Goal: Task Accomplishment & Management: Use online tool/utility

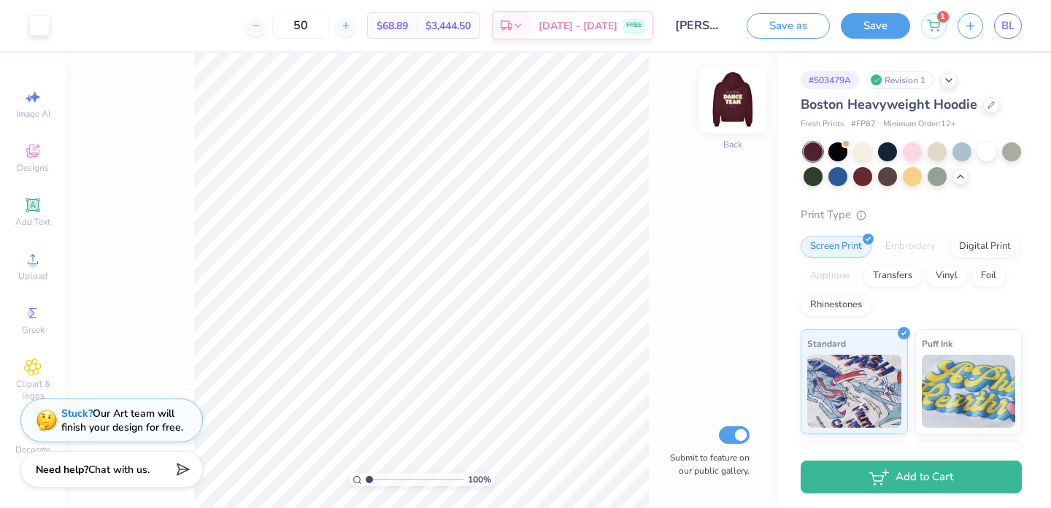
click at [733, 107] on img at bounding box center [732, 99] width 58 height 58
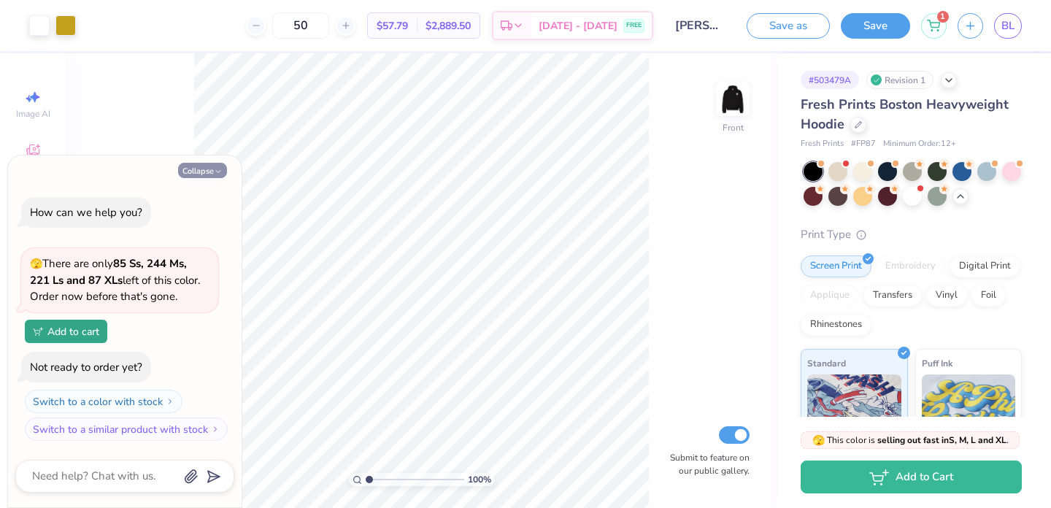
click at [209, 163] on button "Collapse" at bounding box center [202, 170] width 49 height 15
type textarea "x"
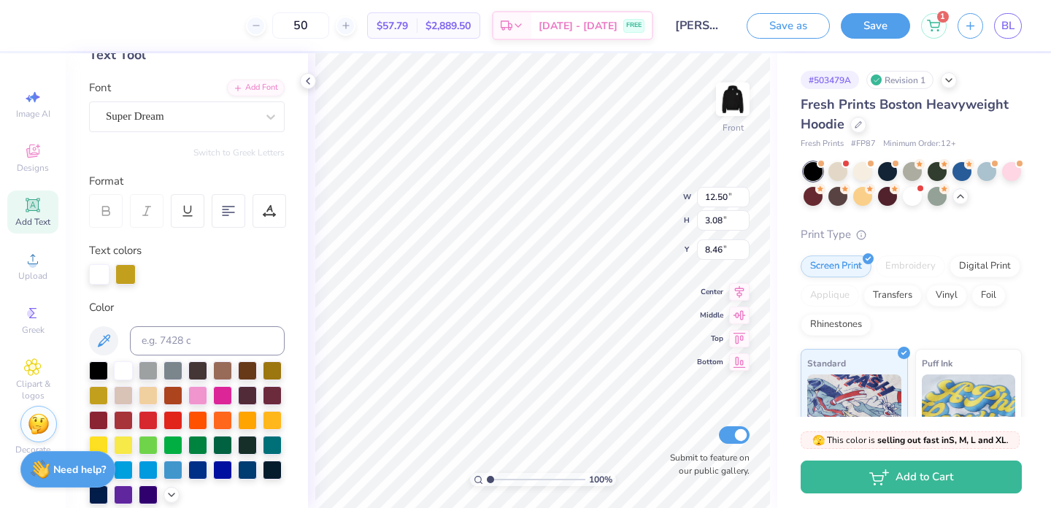
scroll to position [136, 0]
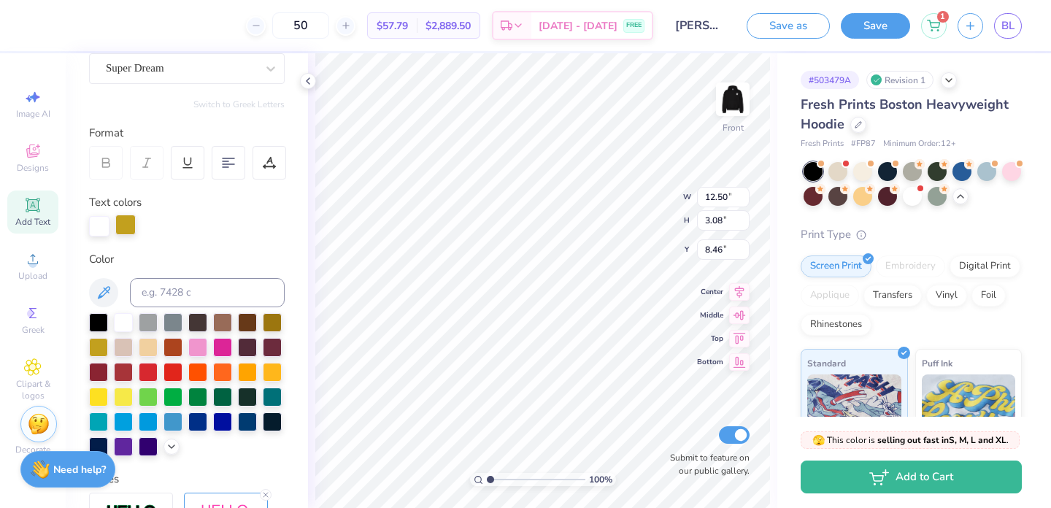
click at [126, 228] on div at bounding box center [125, 225] width 20 height 20
click at [271, 375] on div at bounding box center [272, 370] width 19 height 19
type input "10.30"
type input "3.07"
type input "11.92"
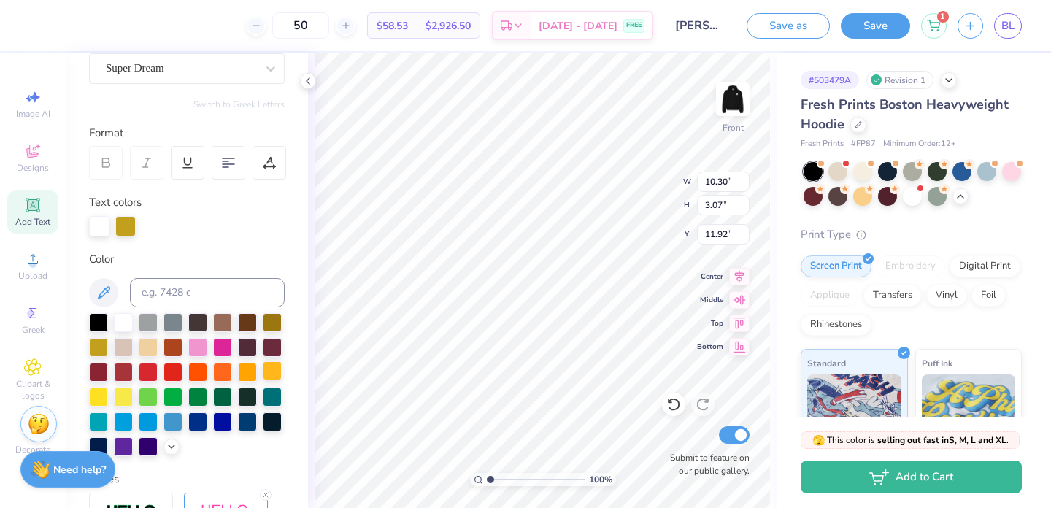
click at [271, 374] on div at bounding box center [272, 370] width 19 height 19
click at [93, 218] on div at bounding box center [99, 225] width 20 height 20
click at [122, 317] on div at bounding box center [123, 321] width 19 height 19
click at [165, 229] on div at bounding box center [187, 226] width 196 height 20
click at [112, 226] on div at bounding box center [187, 226] width 196 height 20
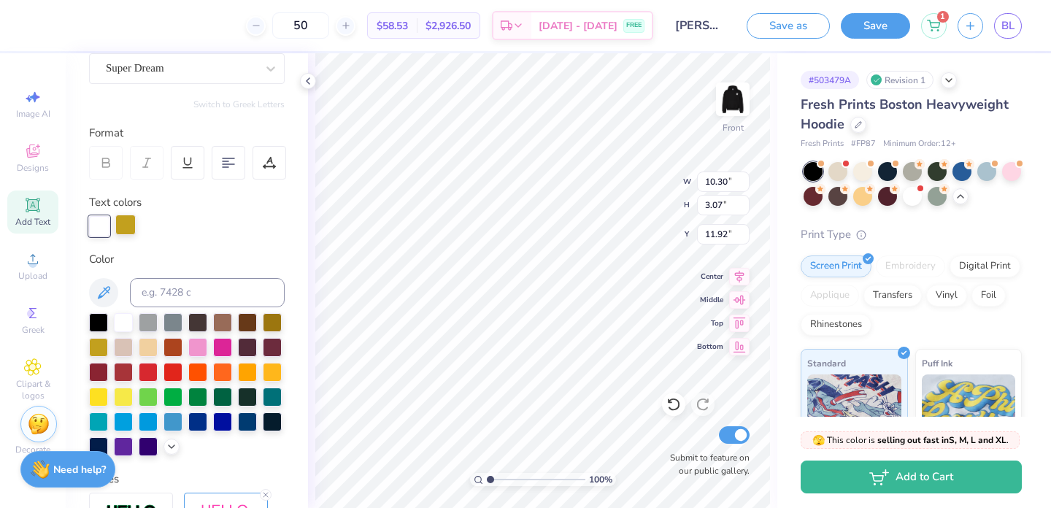
click at [124, 228] on div at bounding box center [125, 225] width 20 height 20
click at [272, 372] on div at bounding box center [272, 370] width 19 height 19
click at [289, 242] on div "Personalized Names Personalized Numbers Text Tool Add Font Font Super Dream Swi…" at bounding box center [187, 280] width 242 height 455
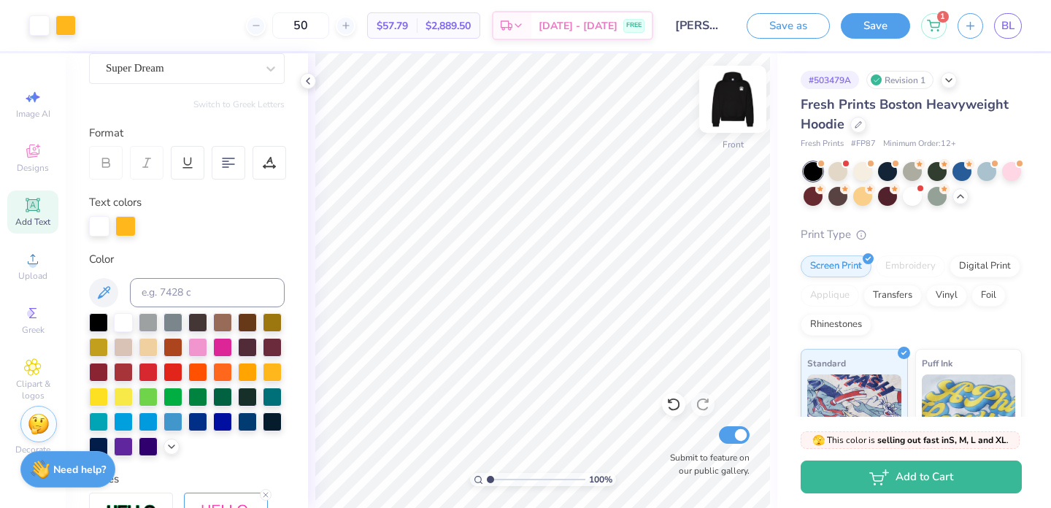
click at [727, 112] on img at bounding box center [732, 99] width 58 height 58
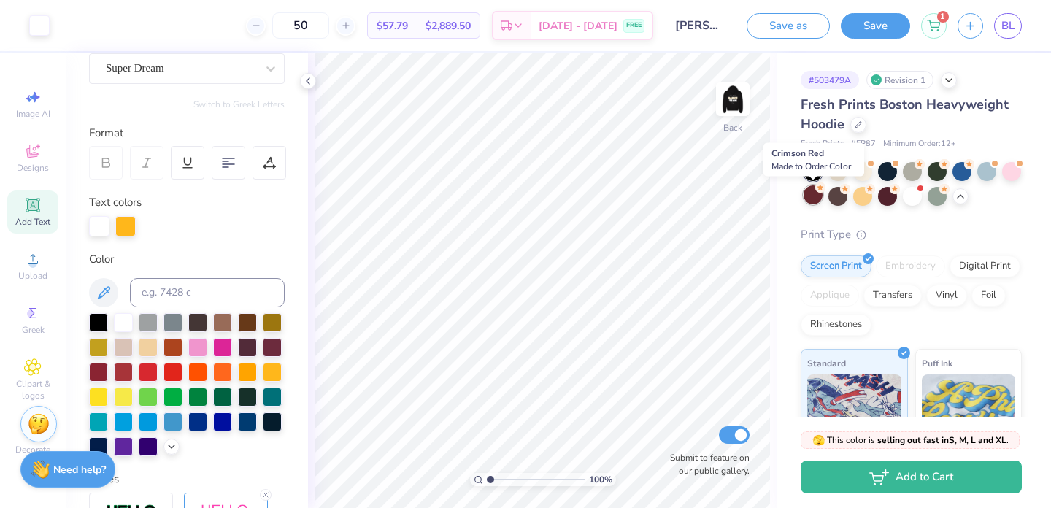
click at [815, 197] on div at bounding box center [812, 194] width 19 height 19
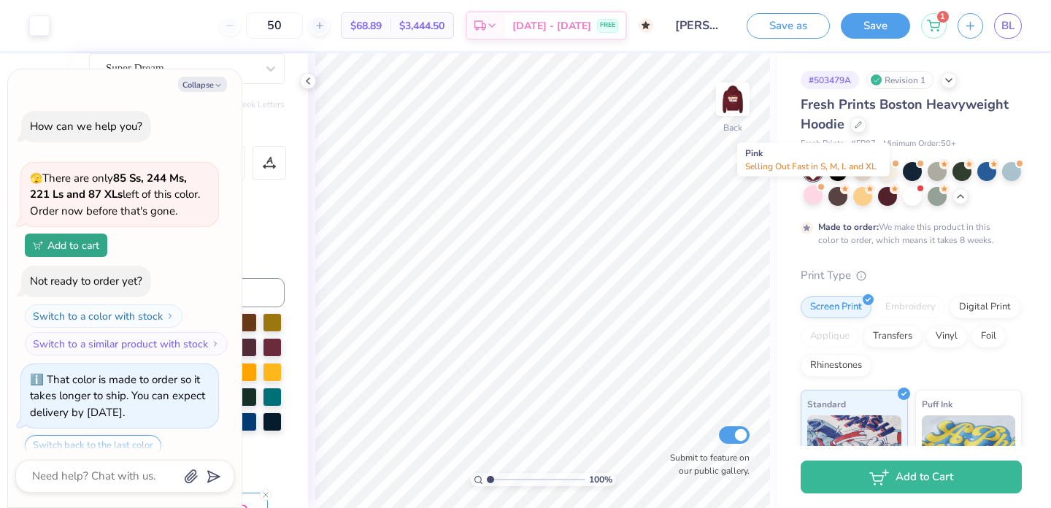
scroll to position [52, 0]
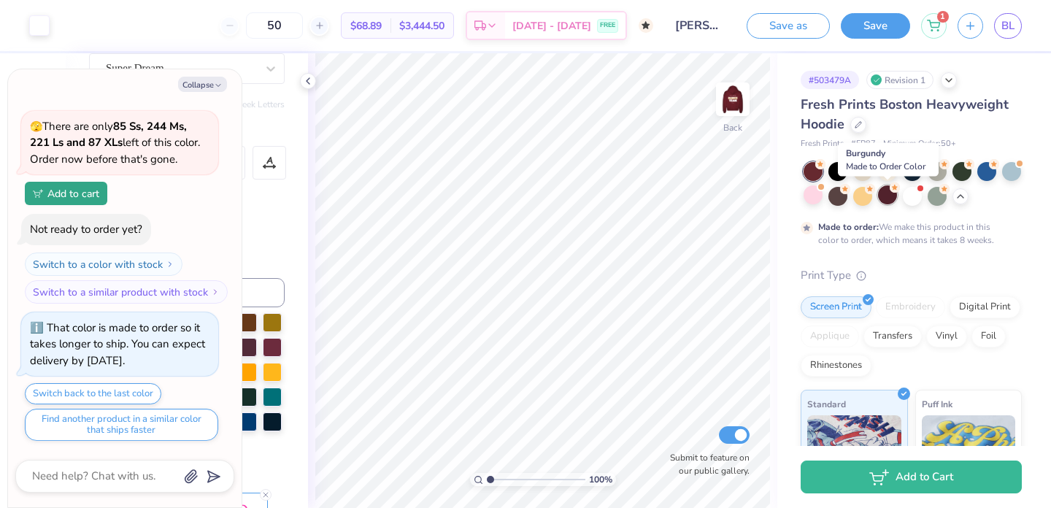
click at [888, 199] on div at bounding box center [887, 194] width 19 height 19
click at [218, 87] on icon "button" at bounding box center [218, 85] width 9 height 9
type textarea "x"
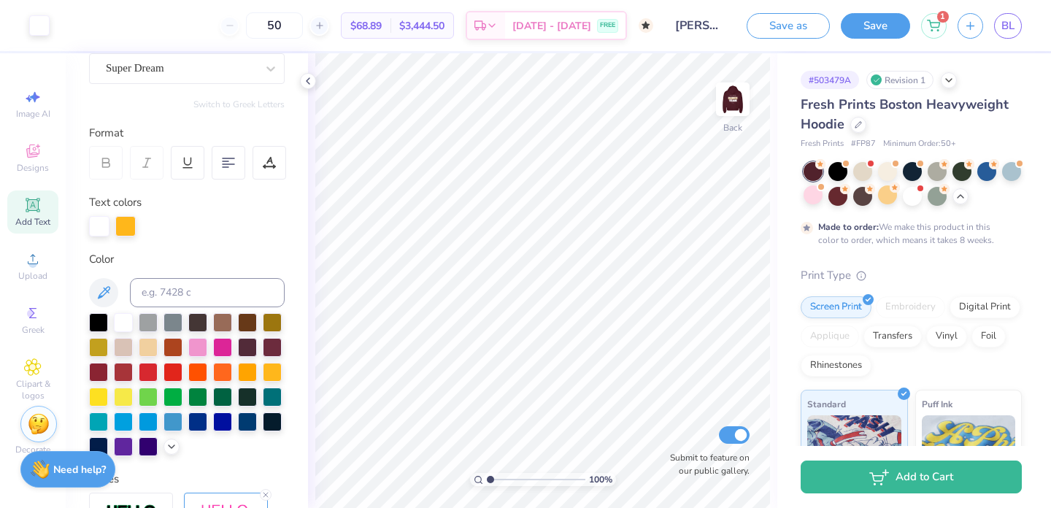
click at [228, 244] on div "Personalized Names Personalized Numbers Text Tool Add Font Font Super Dream Swi…" at bounding box center [187, 280] width 242 height 455
click at [735, 120] on img at bounding box center [732, 99] width 58 height 58
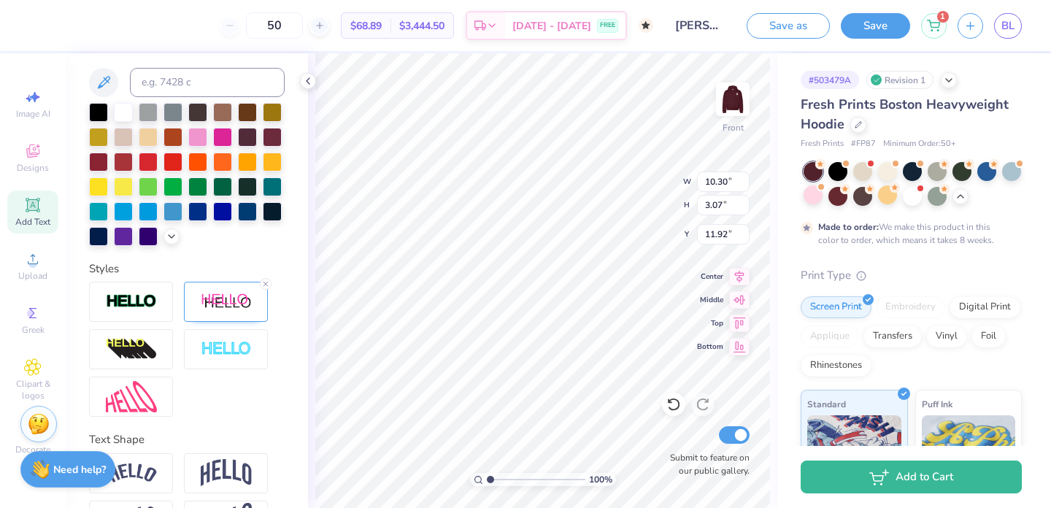
scroll to position [340, 0]
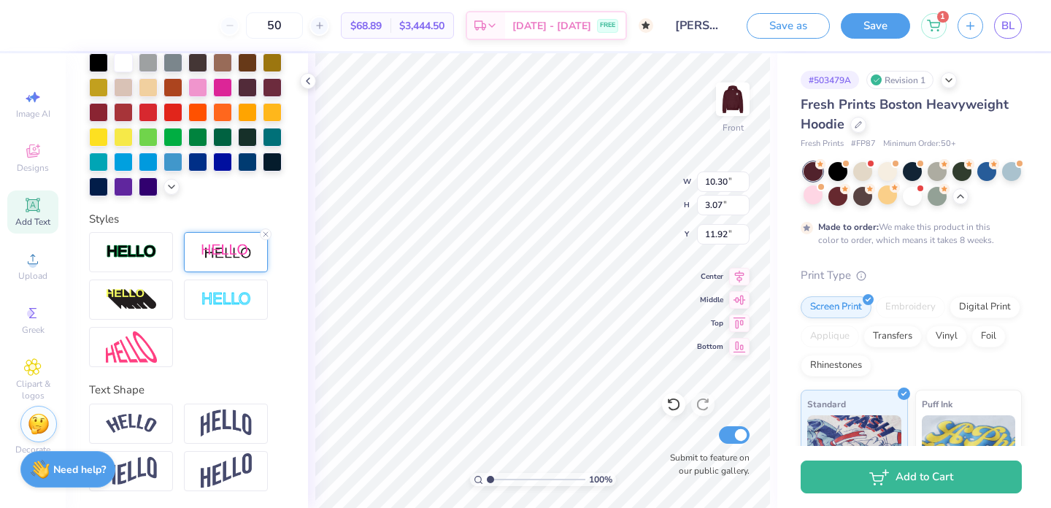
click at [230, 266] on div at bounding box center [226, 252] width 84 height 40
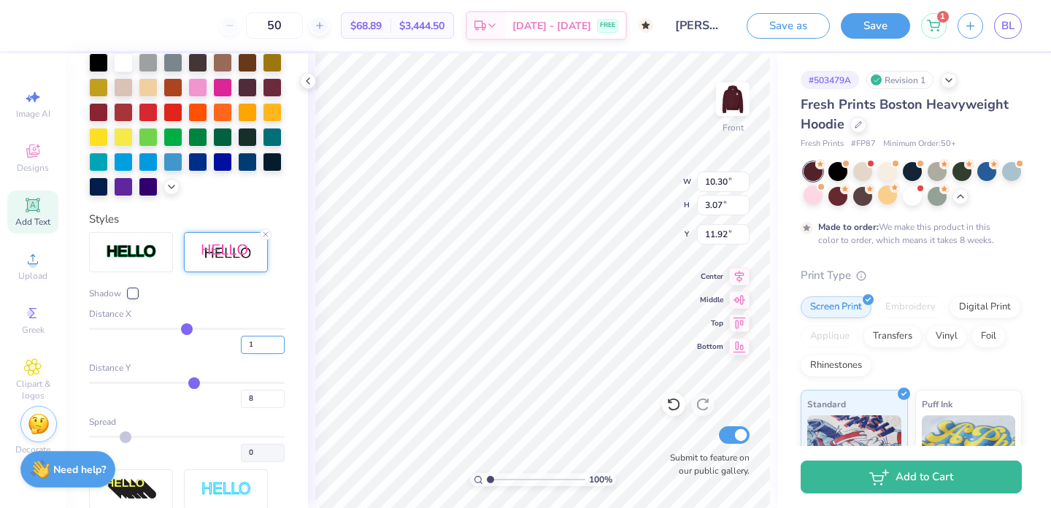
click at [275, 341] on input "1" at bounding box center [263, 345] width 44 height 18
click at [275, 341] on input "2" at bounding box center [263, 345] width 44 height 18
click at [275, 341] on input "3" at bounding box center [263, 345] width 44 height 18
click at [275, 341] on input "4" at bounding box center [263, 345] width 44 height 18
click at [275, 341] on input "5" at bounding box center [263, 345] width 44 height 18
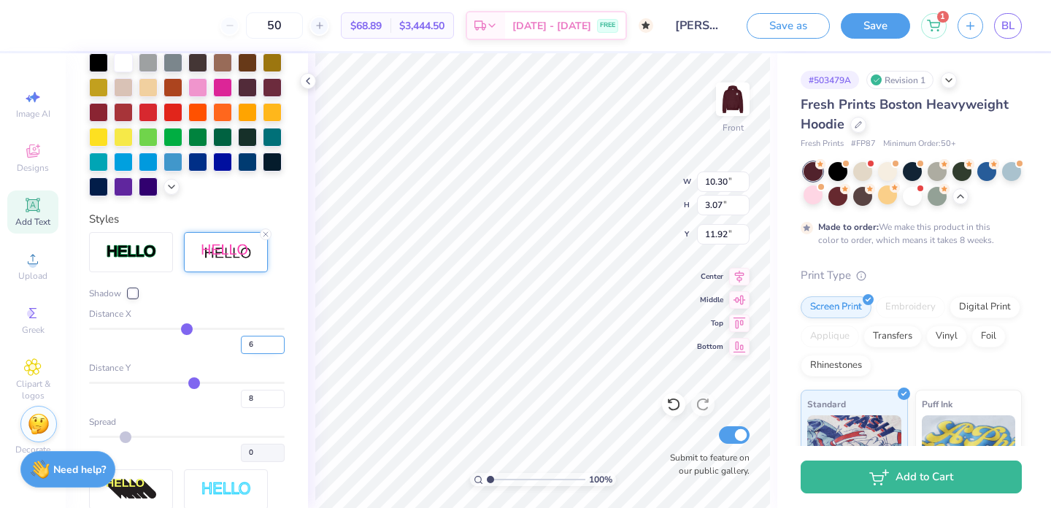
click at [277, 342] on input "6" at bounding box center [263, 345] width 44 height 18
click at [277, 342] on input "7" at bounding box center [263, 345] width 44 height 18
click at [277, 342] on input "8" at bounding box center [263, 345] width 44 height 18
click at [277, 342] on input "9" at bounding box center [263, 345] width 44 height 18
click at [277, 342] on input "10" at bounding box center [263, 345] width 44 height 18
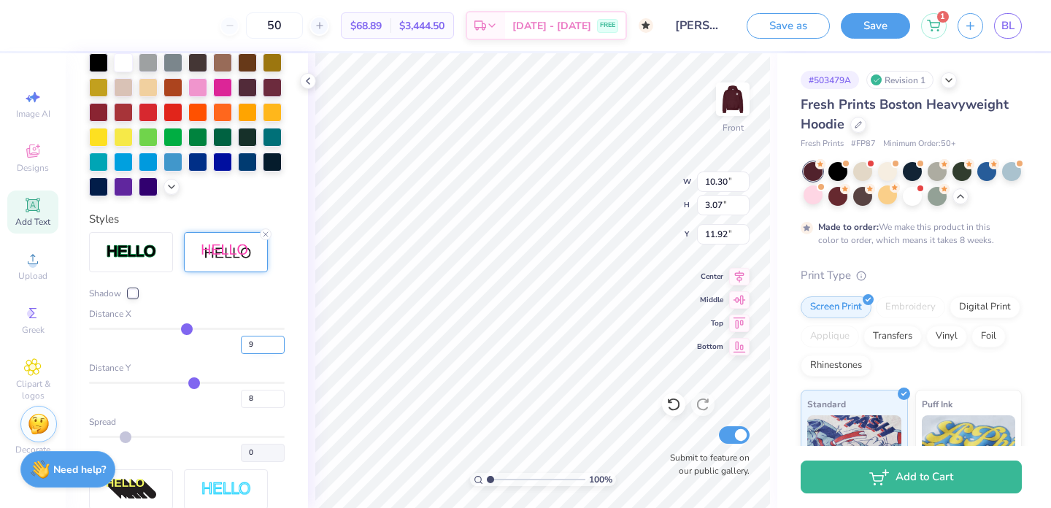
click at [277, 347] on input "9" at bounding box center [263, 345] width 44 height 18
click at [277, 347] on input "8" at bounding box center [263, 345] width 44 height 18
click at [277, 347] on input "7" at bounding box center [263, 345] width 44 height 18
click at [277, 347] on input "6" at bounding box center [263, 345] width 44 height 18
click at [277, 347] on input "5" at bounding box center [263, 345] width 44 height 18
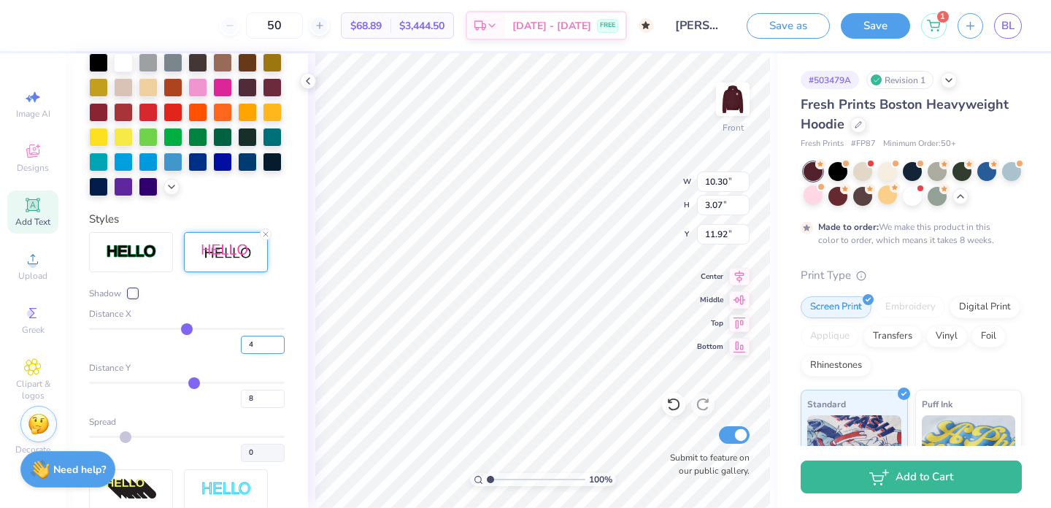
click at [277, 347] on input "4" at bounding box center [263, 345] width 44 height 18
click at [277, 347] on input "3" at bounding box center [263, 345] width 44 height 18
click at [278, 347] on input "2" at bounding box center [263, 345] width 44 height 18
click at [278, 347] on input "1" at bounding box center [263, 345] width 44 height 18
type input "0"
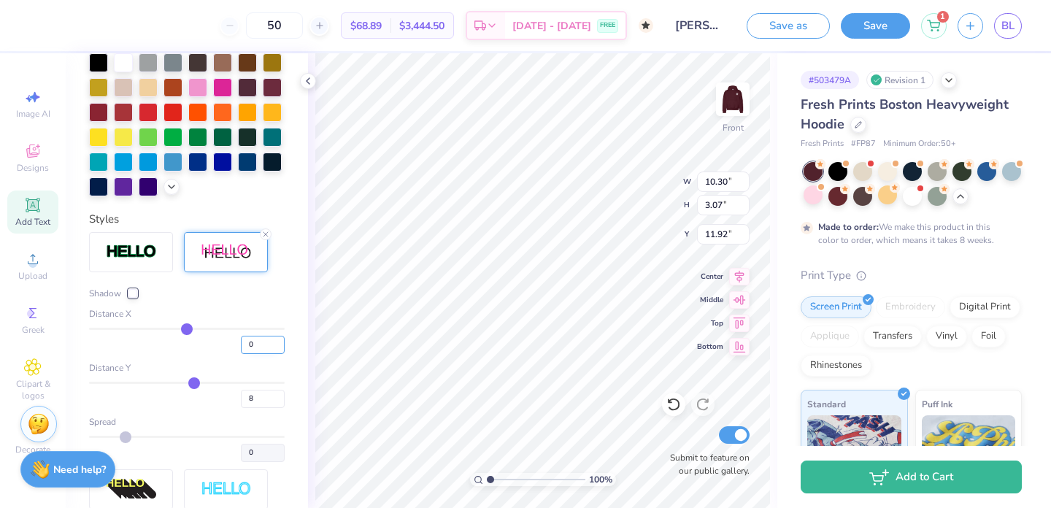
click at [279, 348] on input "0" at bounding box center [263, 345] width 44 height 18
click at [272, 114] on div at bounding box center [272, 110] width 19 height 19
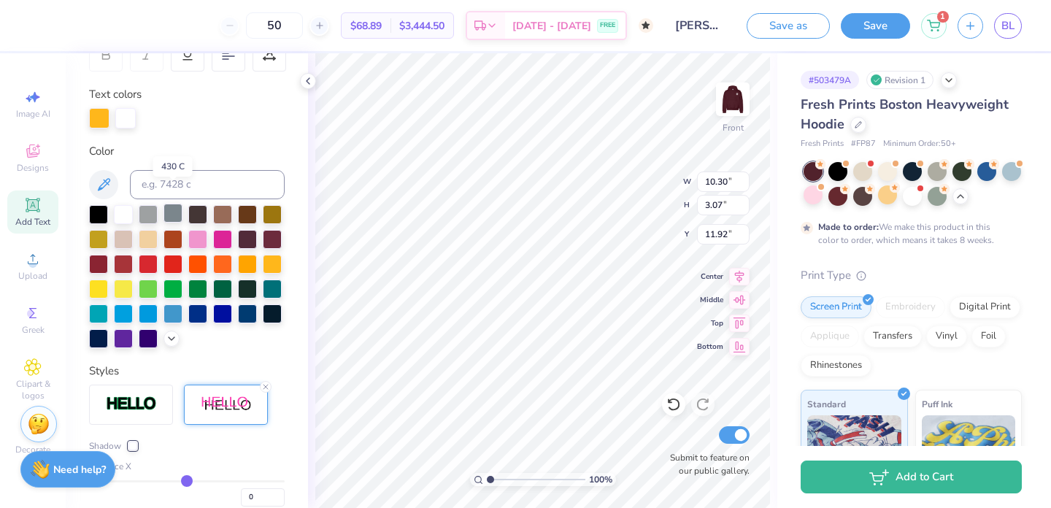
scroll to position [245, 0]
click at [129, 130] on div "Personalized Names Personalized Numbers Text Tool Add Font Font Super Dream Swi…" at bounding box center [187, 280] width 242 height 455
click at [127, 121] on div at bounding box center [125, 116] width 20 height 20
click at [269, 265] on div at bounding box center [272, 261] width 19 height 19
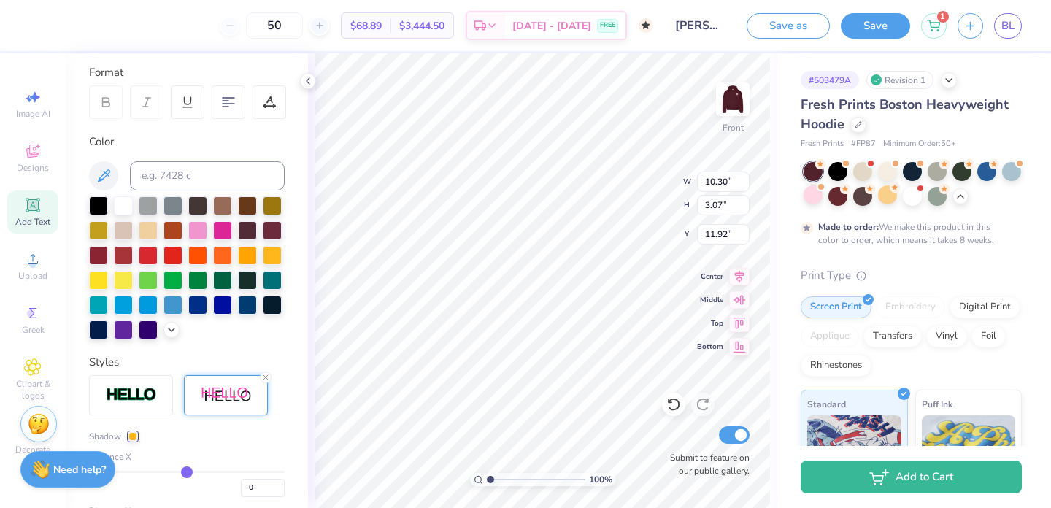
scroll to position [198, 0]
click at [127, 203] on div at bounding box center [123, 203] width 19 height 19
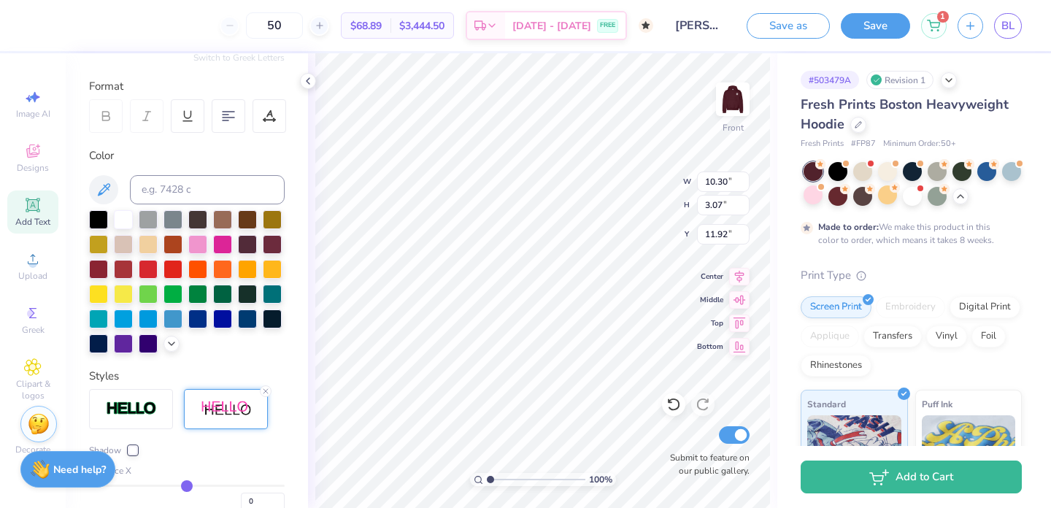
scroll to position [166, 0]
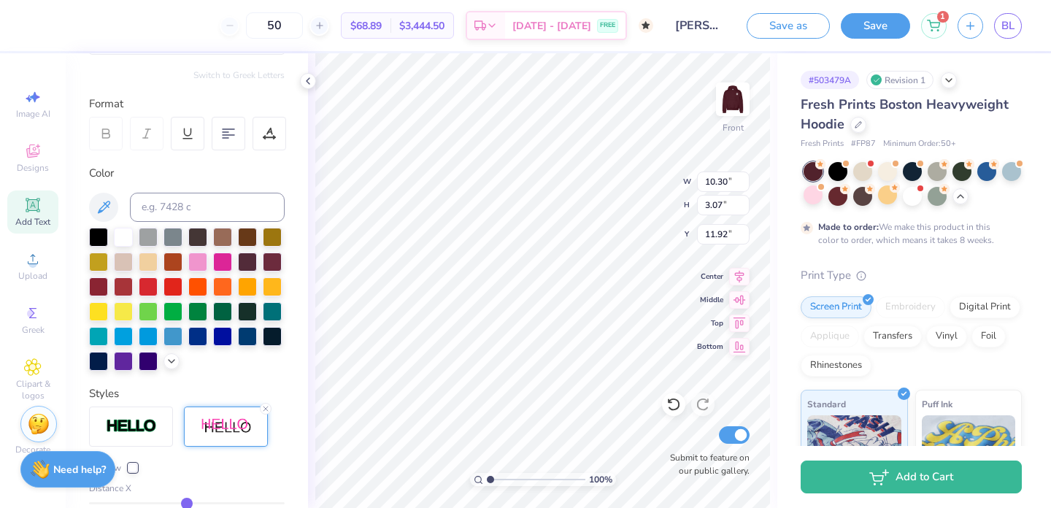
click at [163, 164] on div "Personalized Names Personalized Numbers Text Tool Add Font Font Super Dream Swi…" at bounding box center [187, 280] width 242 height 455
click at [120, 237] on div at bounding box center [123, 235] width 19 height 19
click at [275, 287] on div at bounding box center [272, 285] width 19 height 19
click at [120, 239] on div at bounding box center [123, 235] width 19 height 19
click at [225, 427] on img at bounding box center [226, 426] width 51 height 18
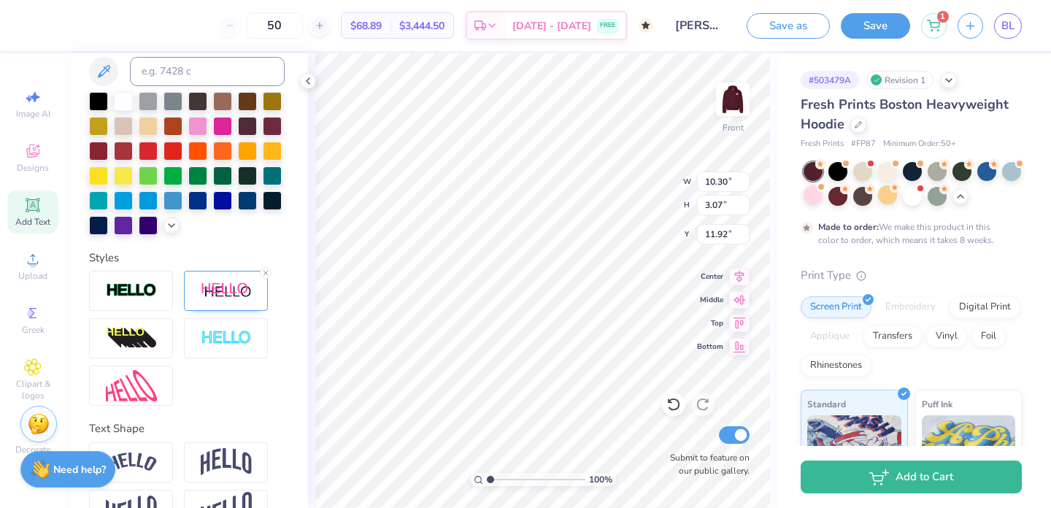
scroll to position [338, 0]
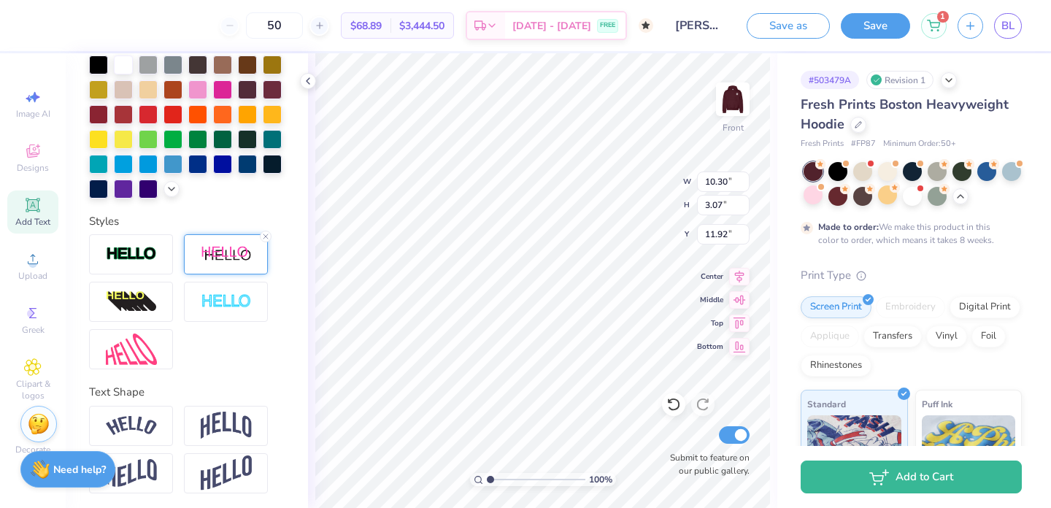
click at [223, 261] on img at bounding box center [226, 254] width 51 height 18
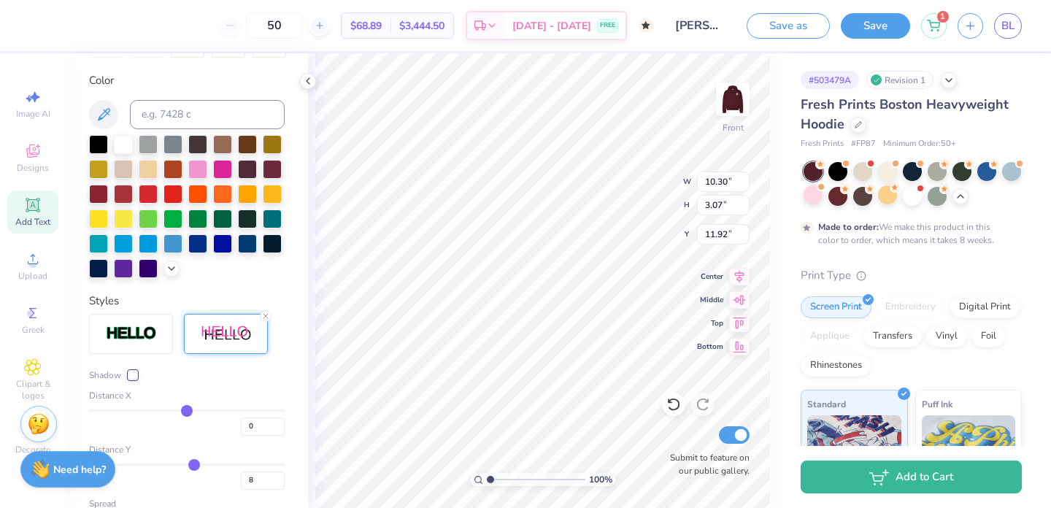
scroll to position [182, 0]
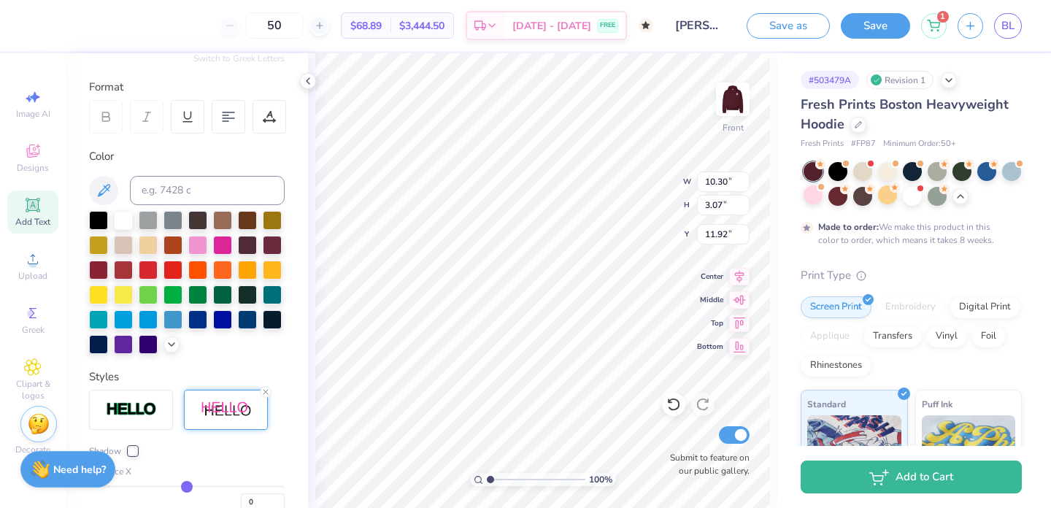
click at [139, 156] on div "Color" at bounding box center [187, 156] width 196 height 17
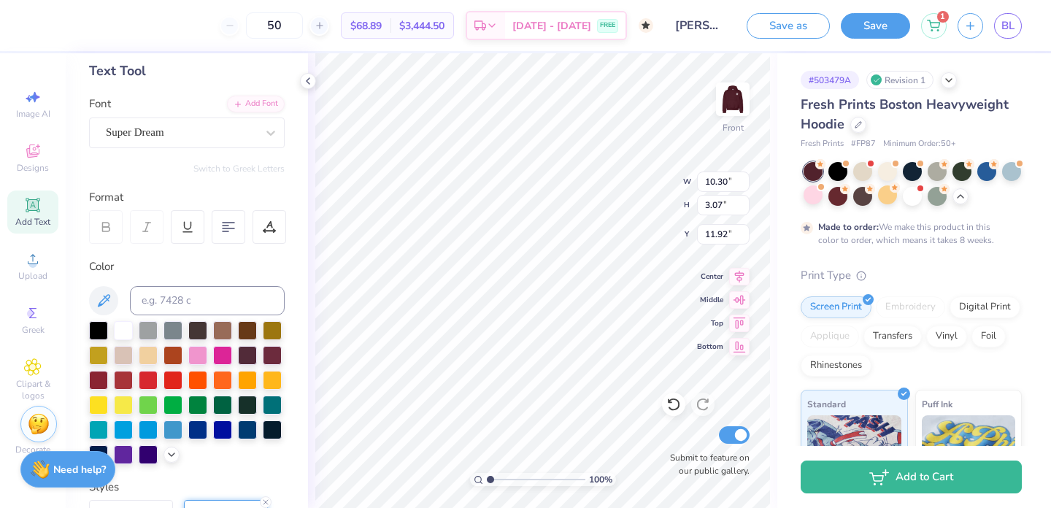
scroll to position [73, 0]
type input "11.68"
click at [117, 331] on div at bounding box center [123, 328] width 19 height 19
click at [275, 375] on div at bounding box center [272, 377] width 19 height 19
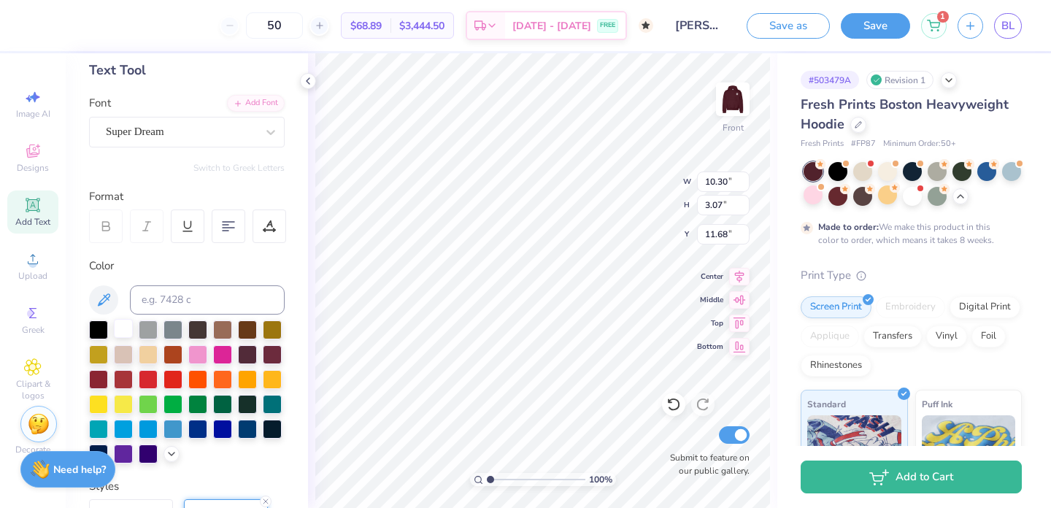
click at [122, 325] on div at bounding box center [123, 328] width 19 height 19
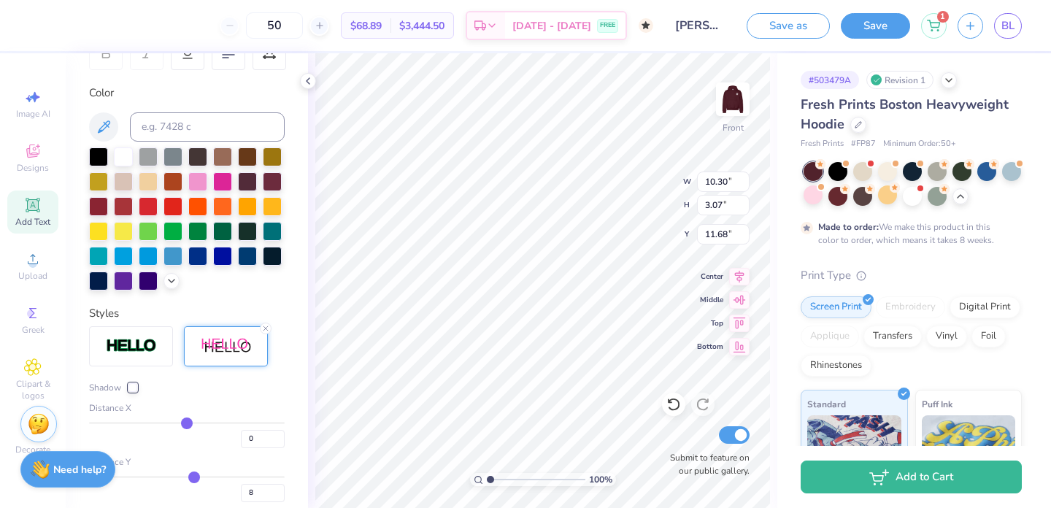
scroll to position [252, 0]
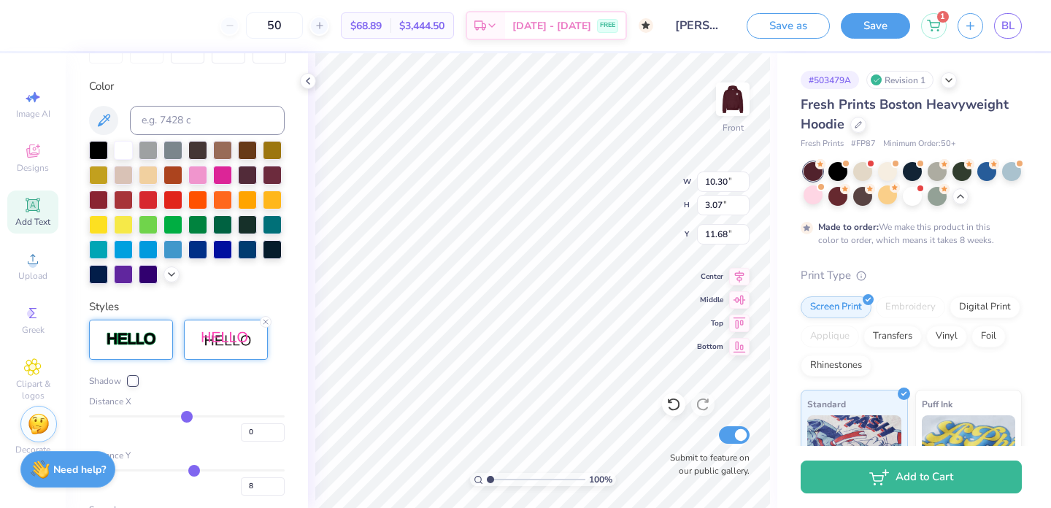
click at [156, 346] on div at bounding box center [131, 340] width 84 height 40
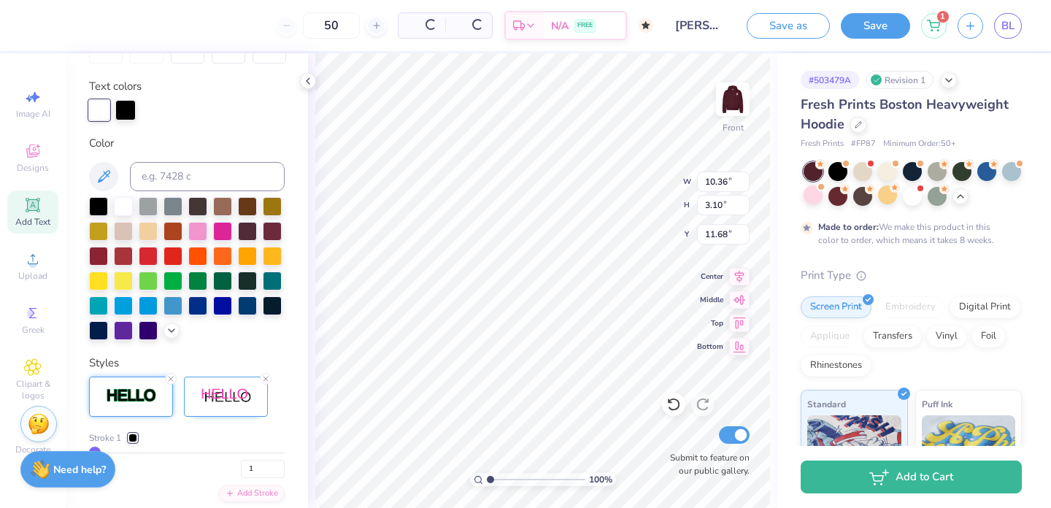
type input "10.36"
type input "3.10"
type input "11.65"
click at [167, 377] on icon at bounding box center [170, 378] width 9 height 9
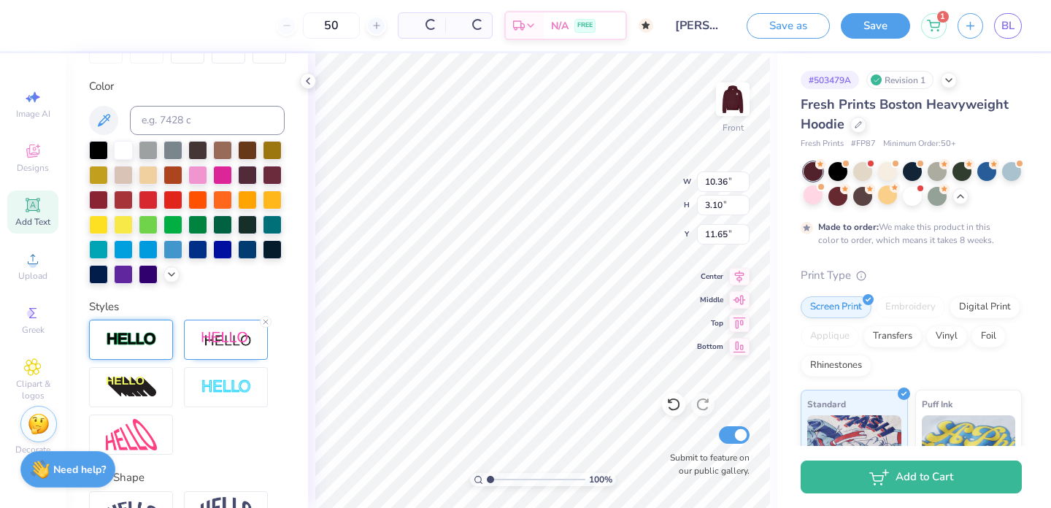
type input "10.30"
type input "3.07"
type input "11.68"
click at [215, 341] on img at bounding box center [226, 340] width 51 height 18
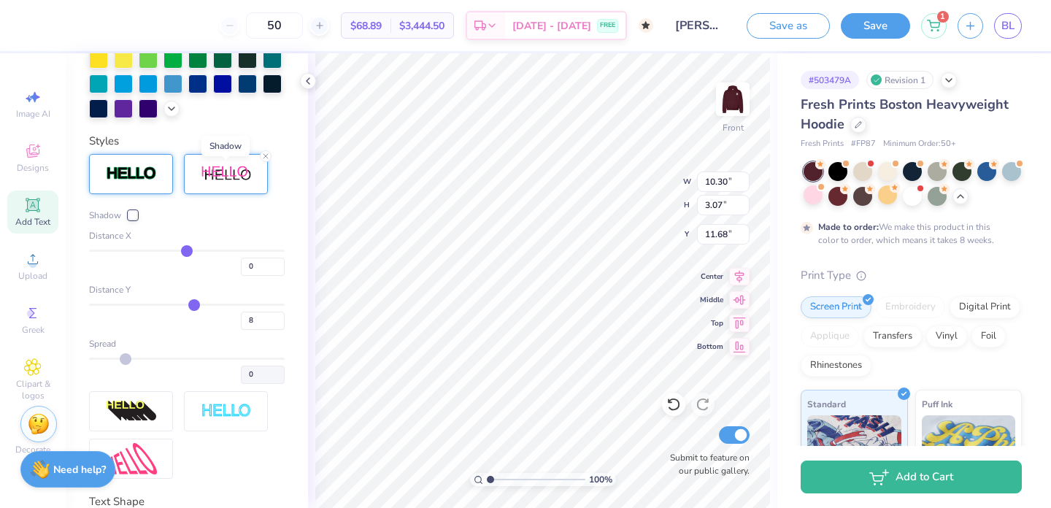
scroll to position [425, 0]
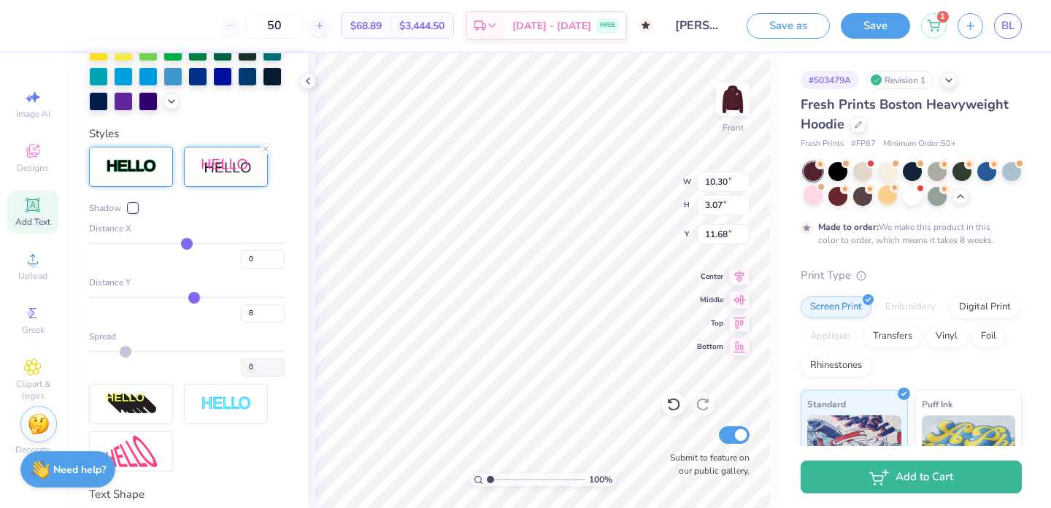
click at [133, 204] on div at bounding box center [132, 208] width 9 height 9
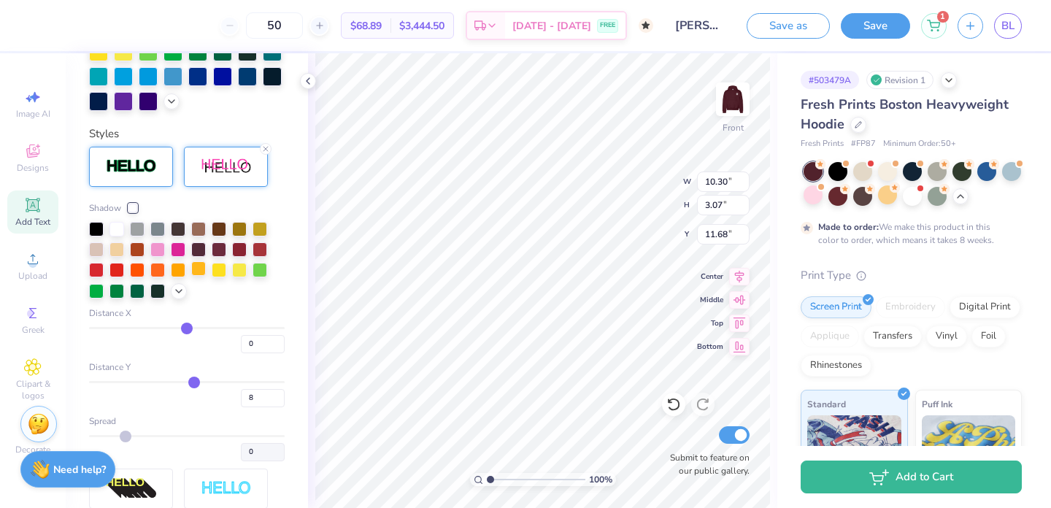
click at [197, 268] on div at bounding box center [198, 268] width 15 height 15
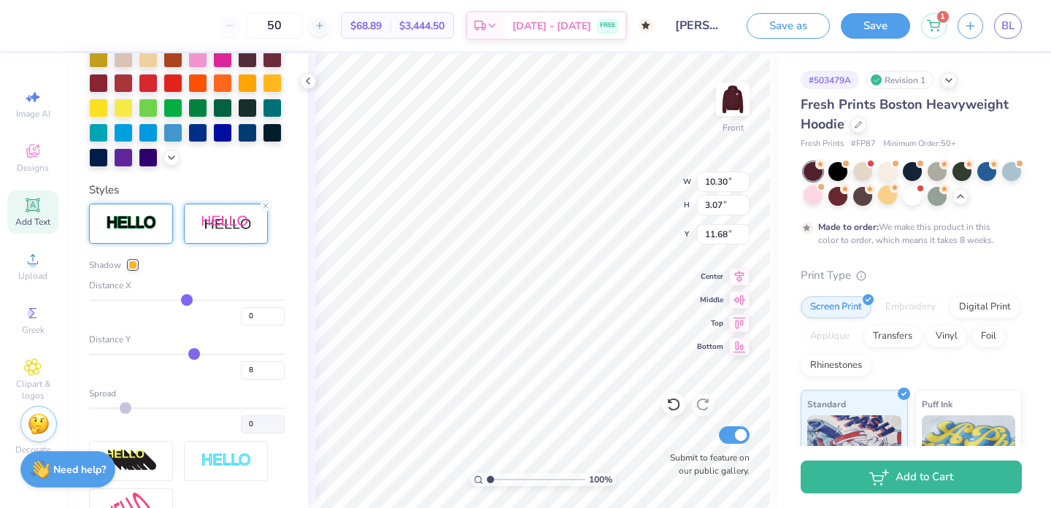
scroll to position [482, 0]
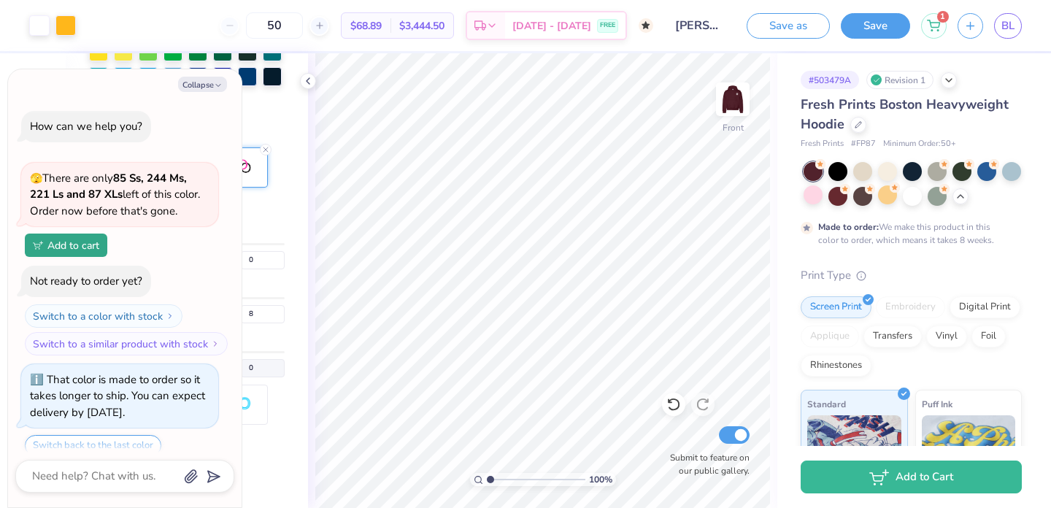
type textarea "x"
